Goal: Find specific page/section: Find specific page/section

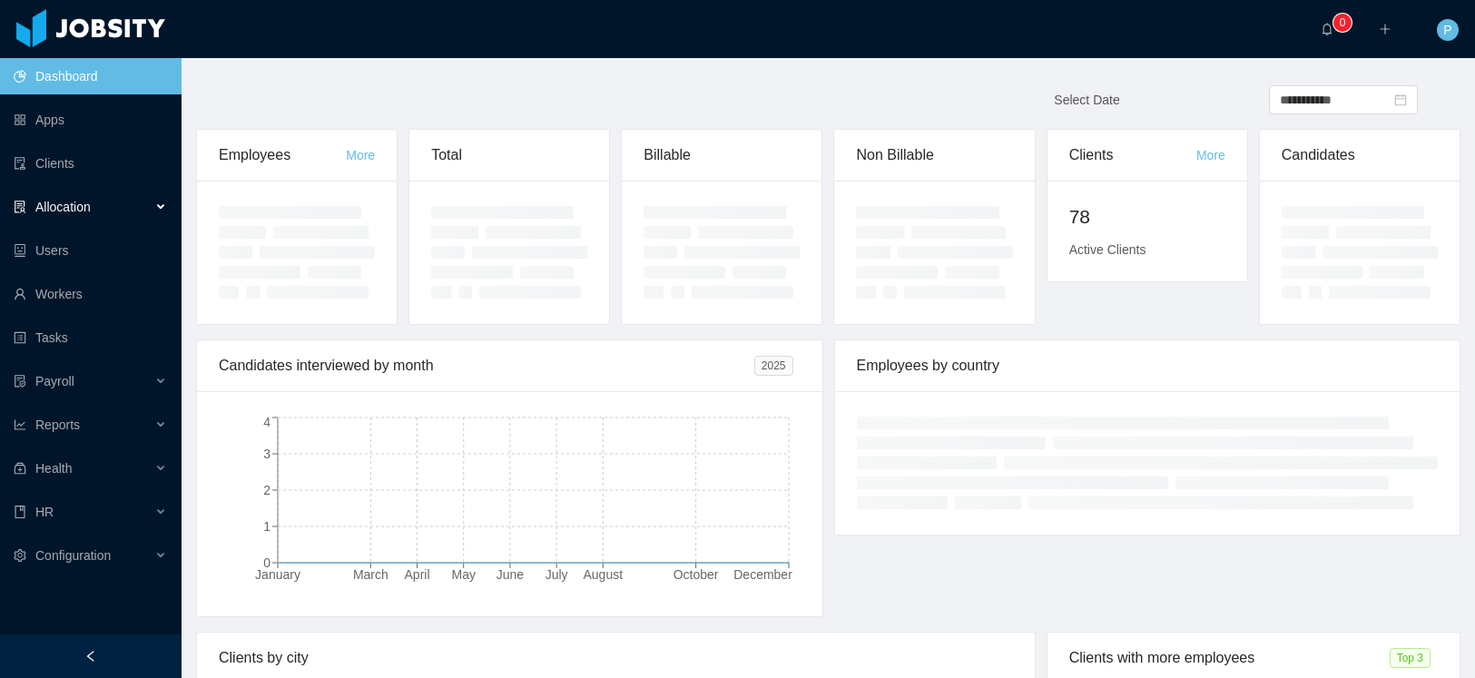
click at [78, 210] on span "Allocation" at bounding box center [62, 207] width 55 height 15
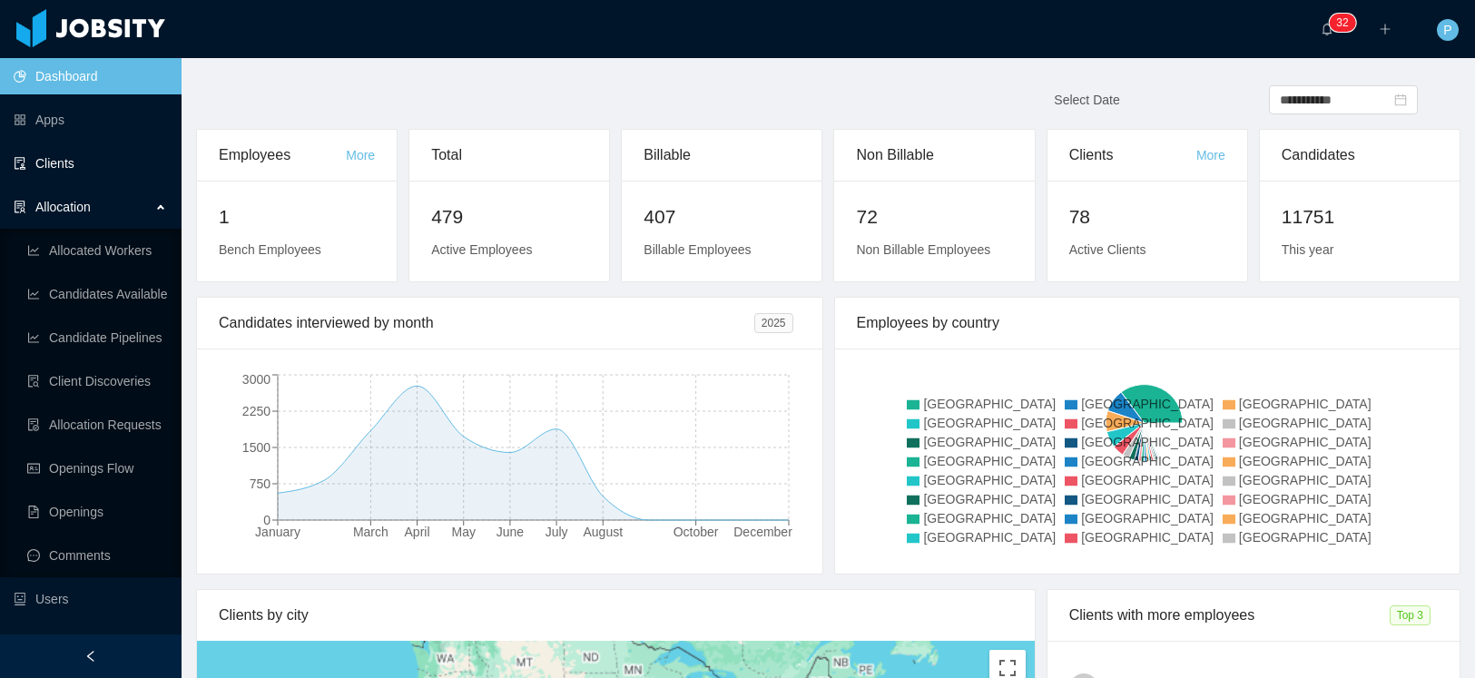
click at [69, 174] on link "Clients" at bounding box center [90, 163] width 153 height 36
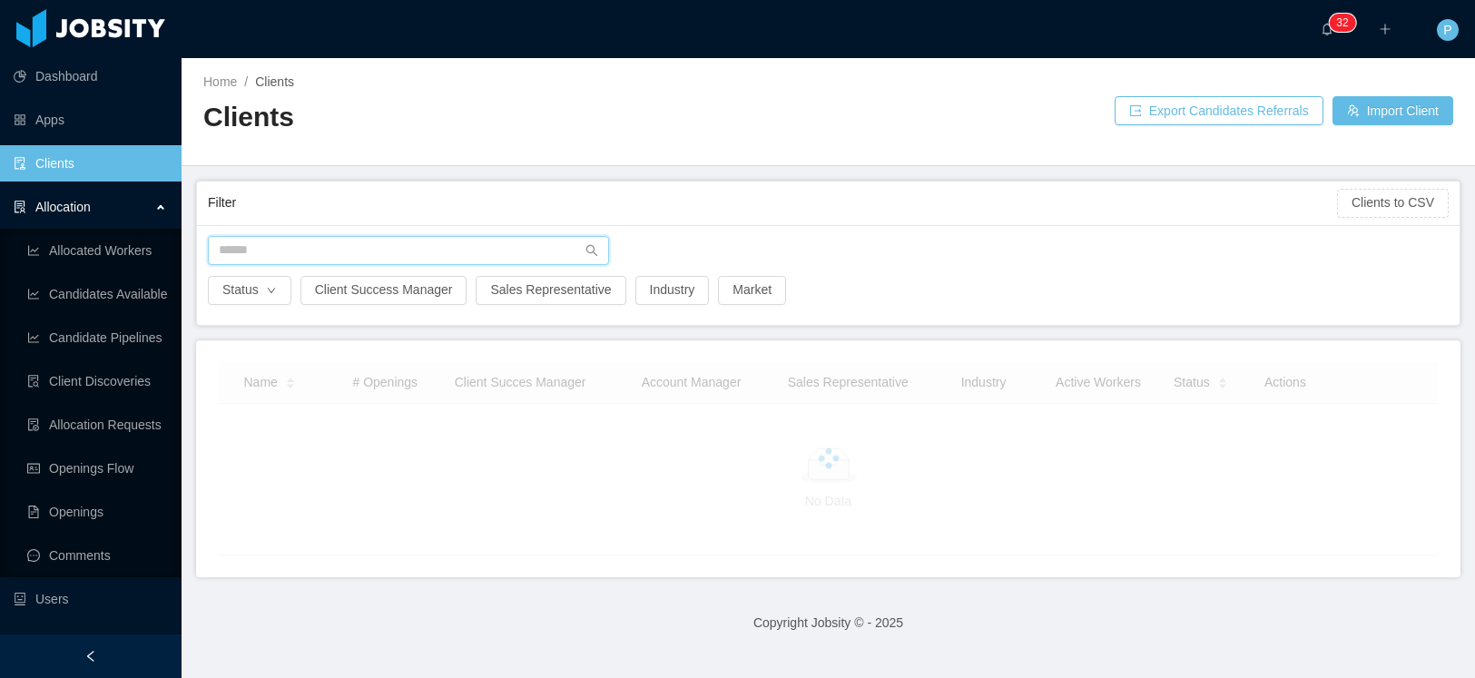
click at [375, 260] on input "text" at bounding box center [408, 250] width 401 height 29
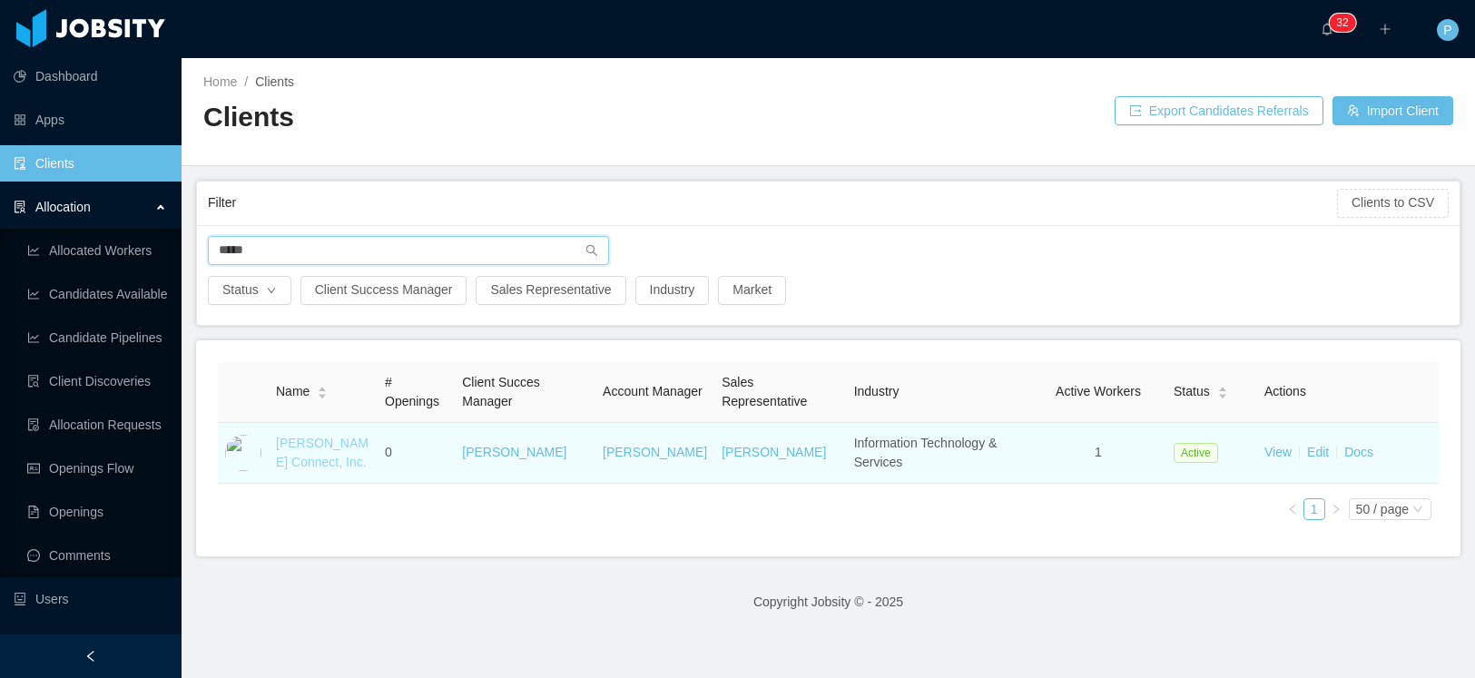
type input "****"
click at [306, 450] on link "[PERSON_NAME] Connect, Inc." at bounding box center [322, 453] width 93 height 34
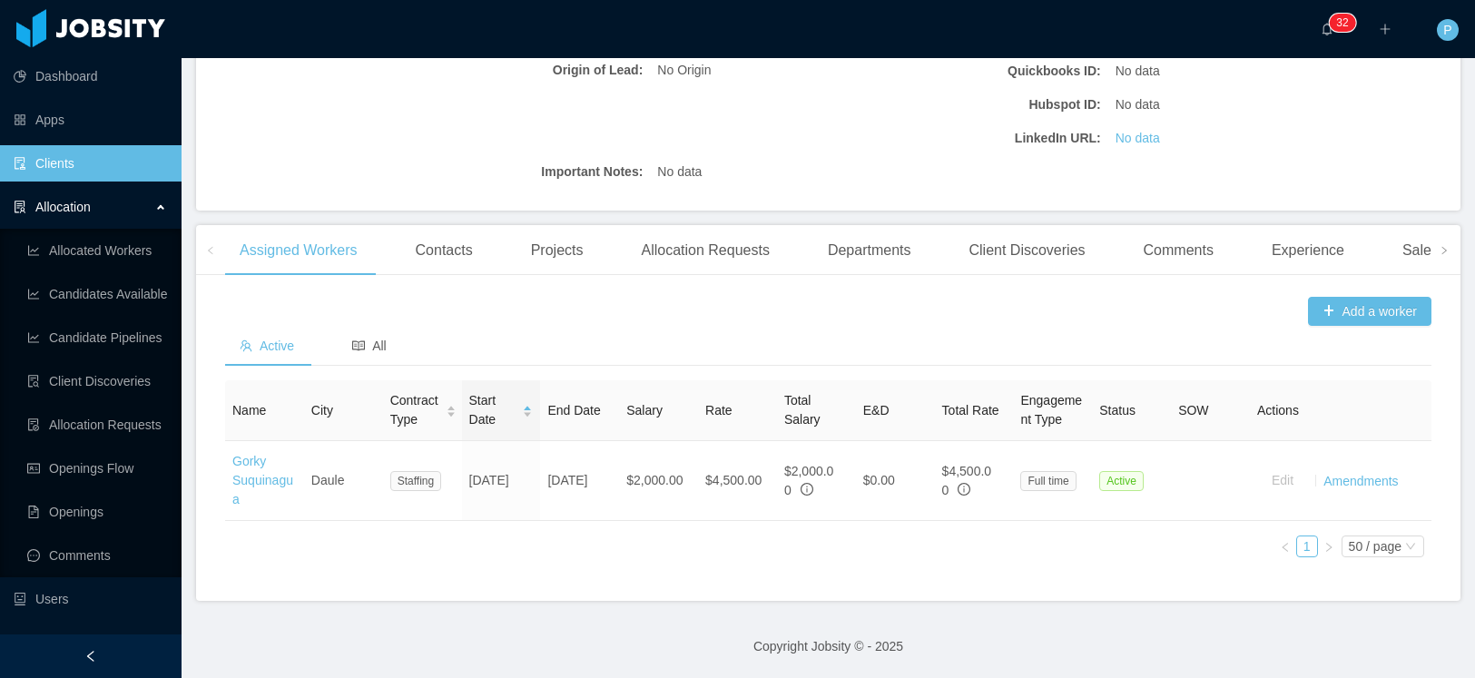
scroll to position [397, 0]
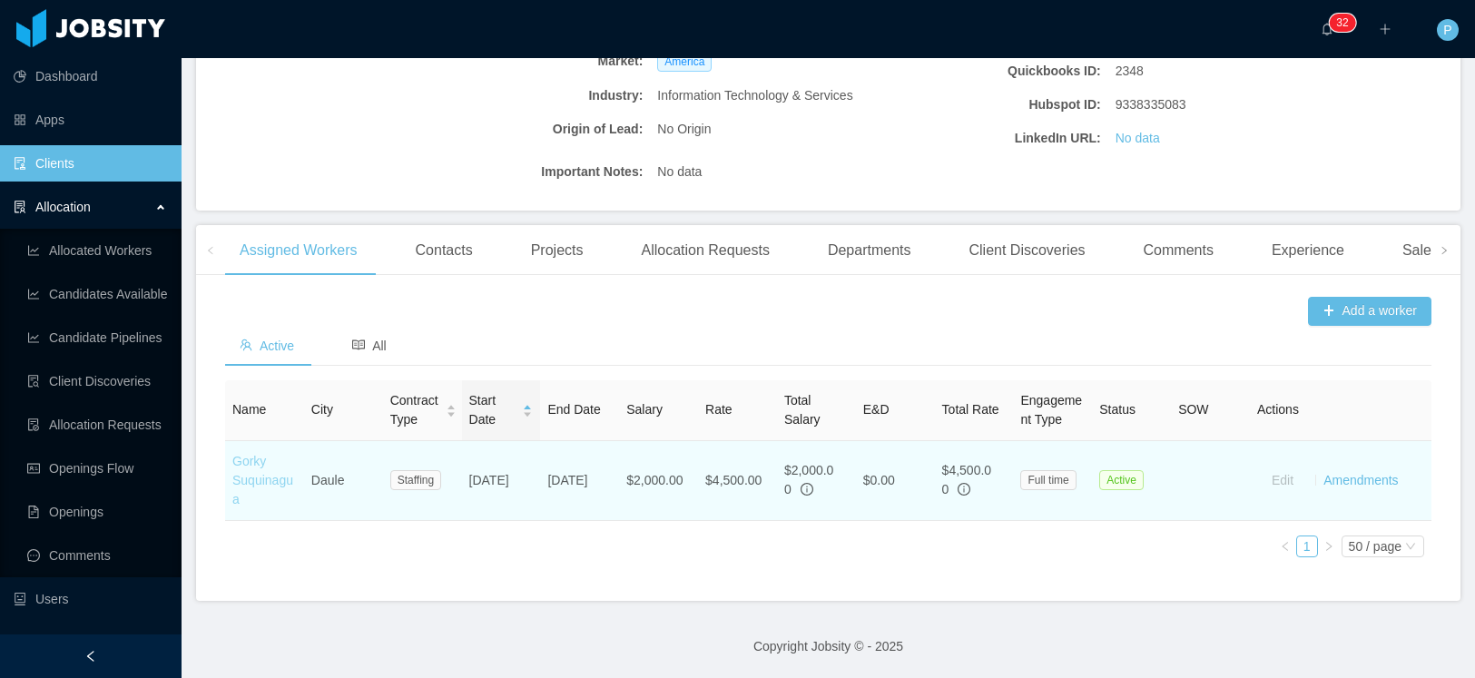
click at [252, 464] on link "Gorky Suquinagua" at bounding box center [262, 480] width 61 height 53
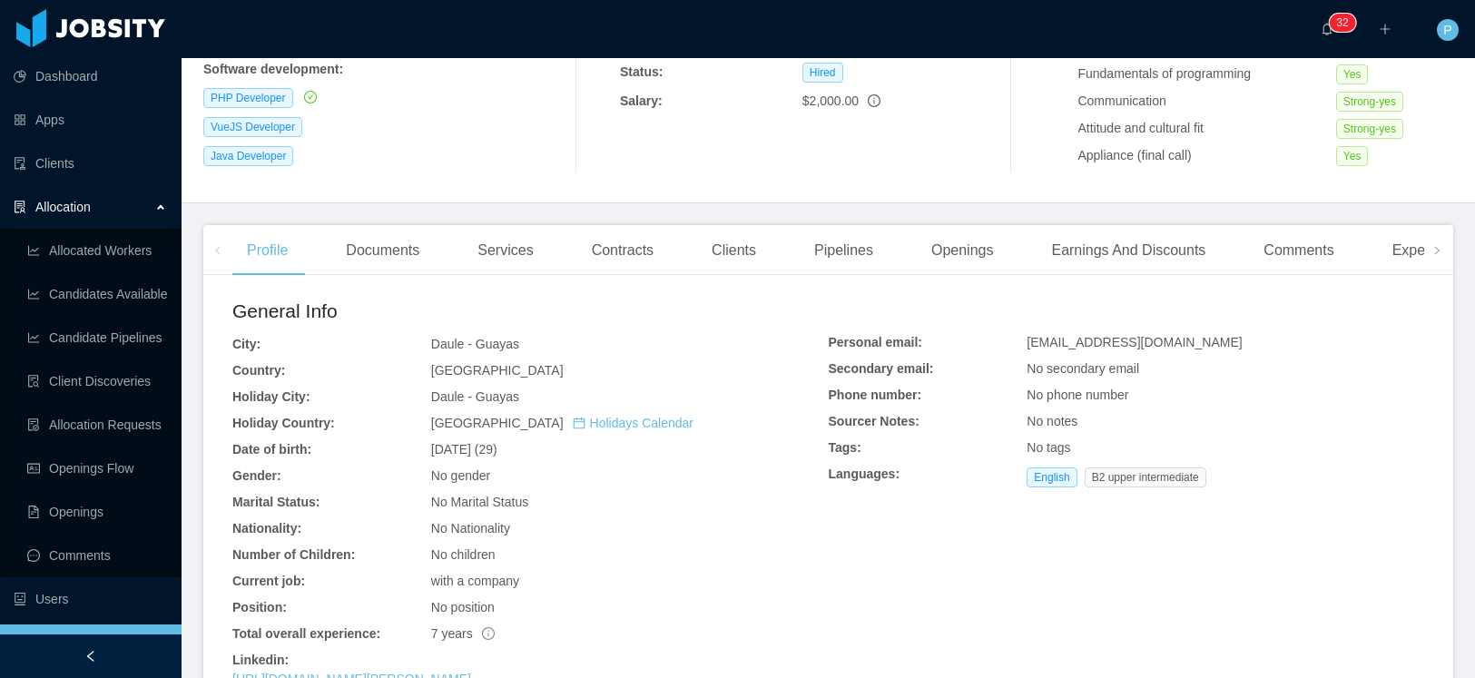
scroll to position [343, 0]
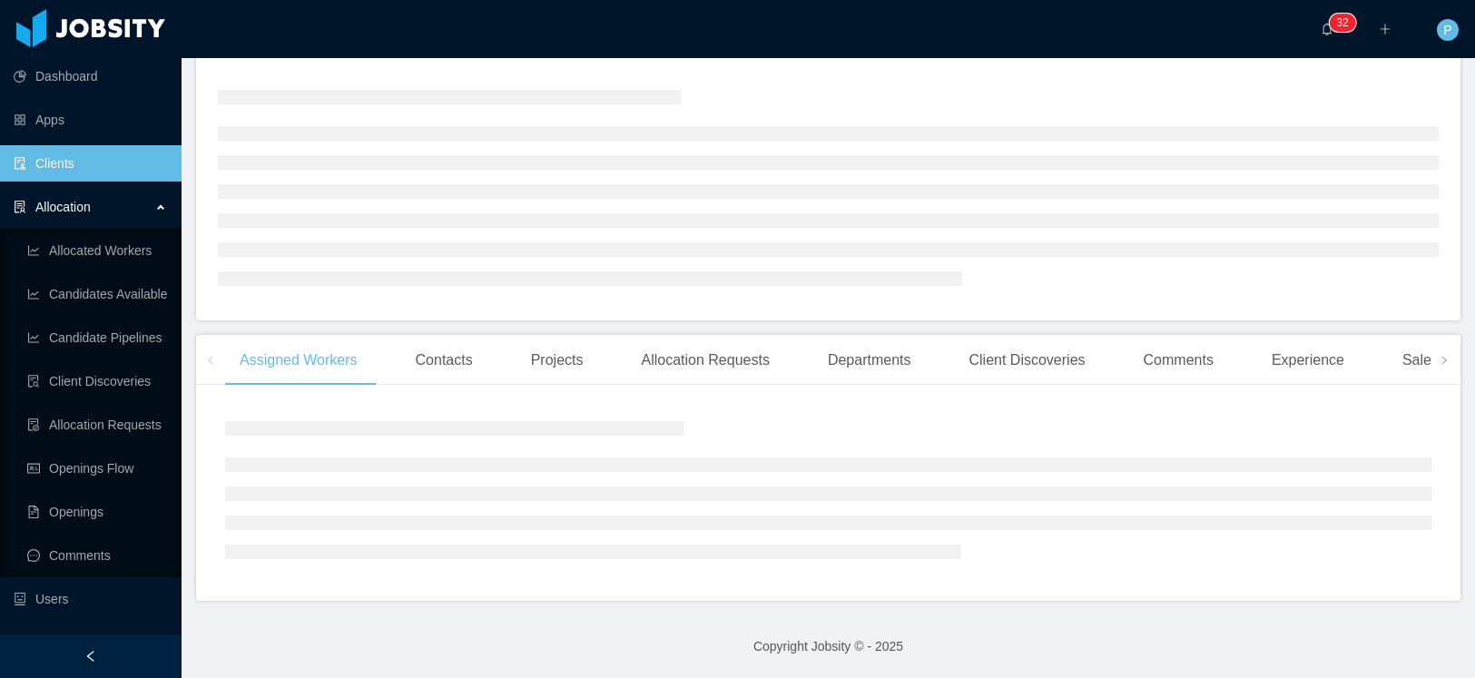
scroll to position [343, 0]
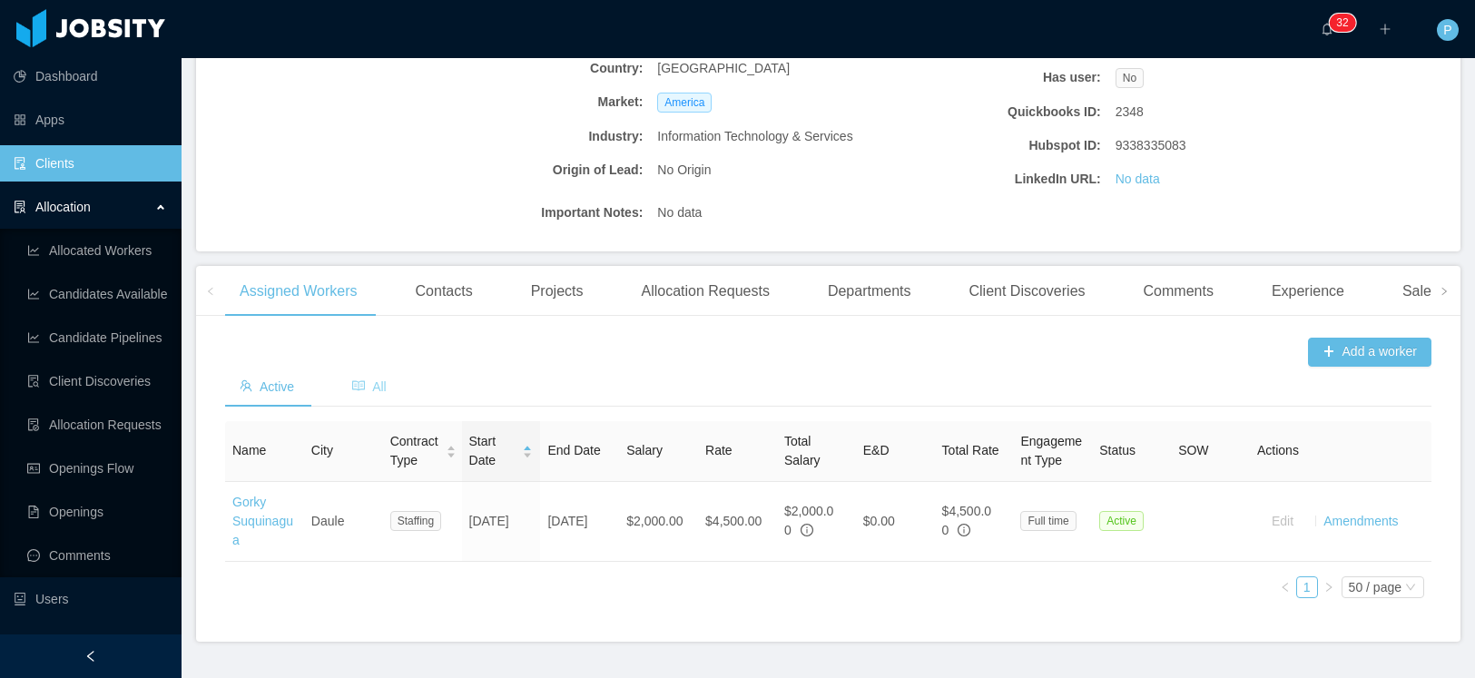
click at [371, 387] on span "All" at bounding box center [369, 386] width 34 height 15
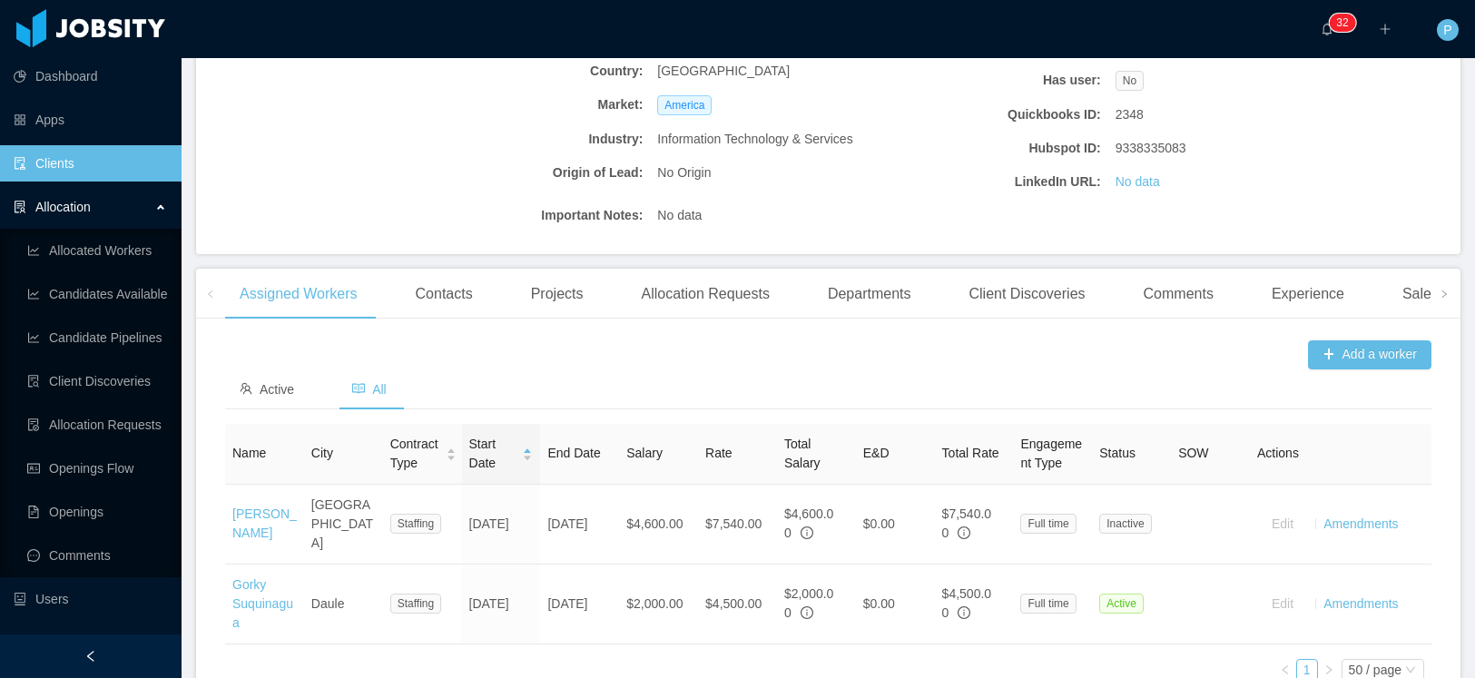
scroll to position [339, 0]
